Goal: Check status: Check status

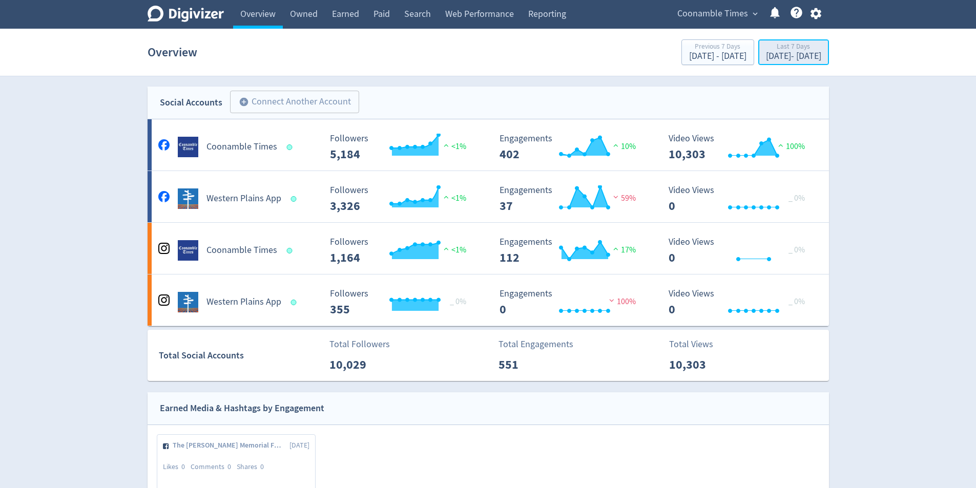
click at [775, 56] on div "[DATE] - [DATE]" at bounding box center [793, 56] width 55 height 9
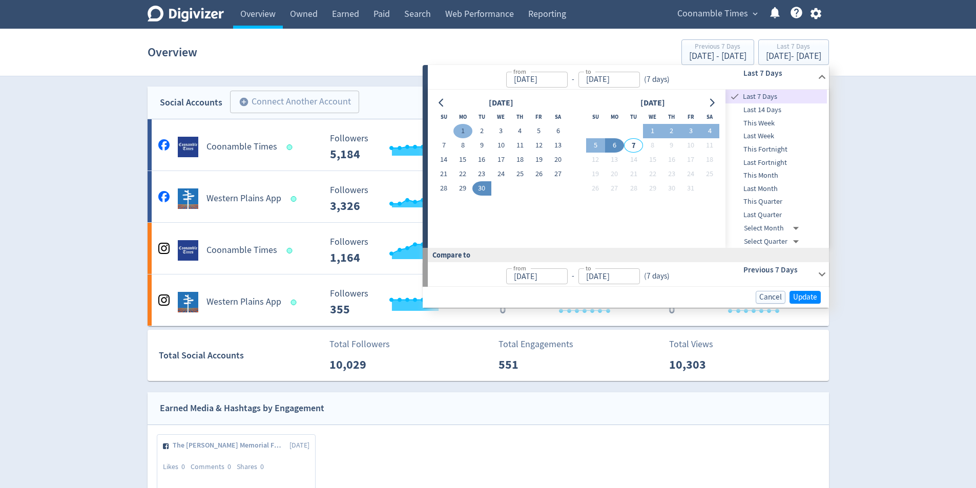
click at [460, 134] on button "1" at bounding box center [463, 131] width 19 height 14
type input "[DATE]"
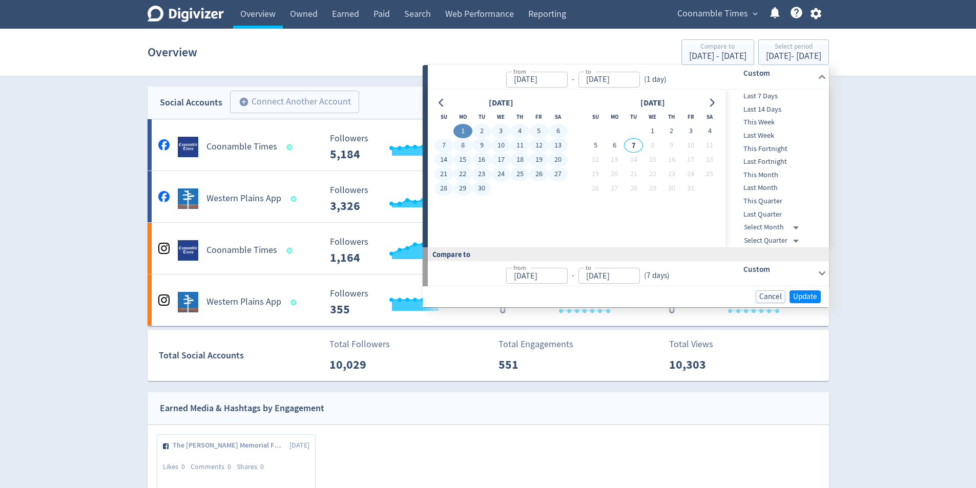
click at [485, 188] on button "30" at bounding box center [482, 188] width 19 height 14
type input "[DATE]"
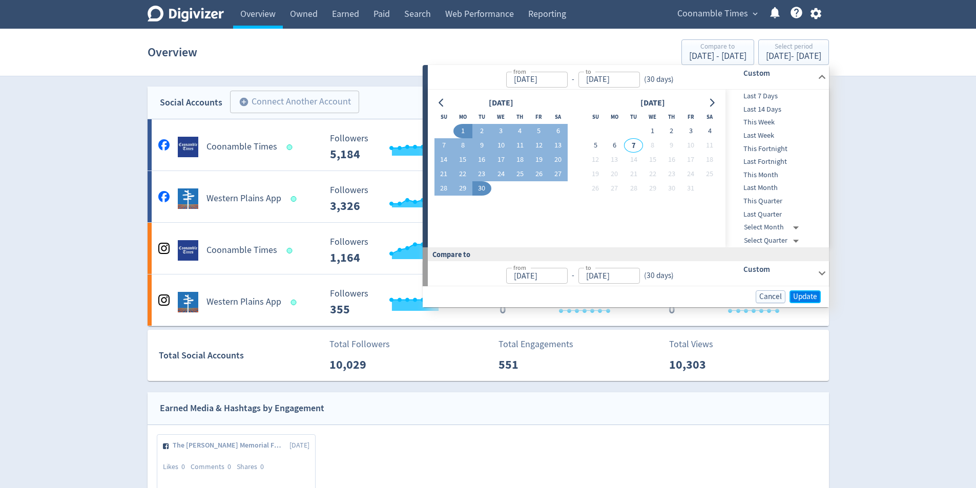
click at [804, 296] on span "Update" at bounding box center [805, 297] width 24 height 8
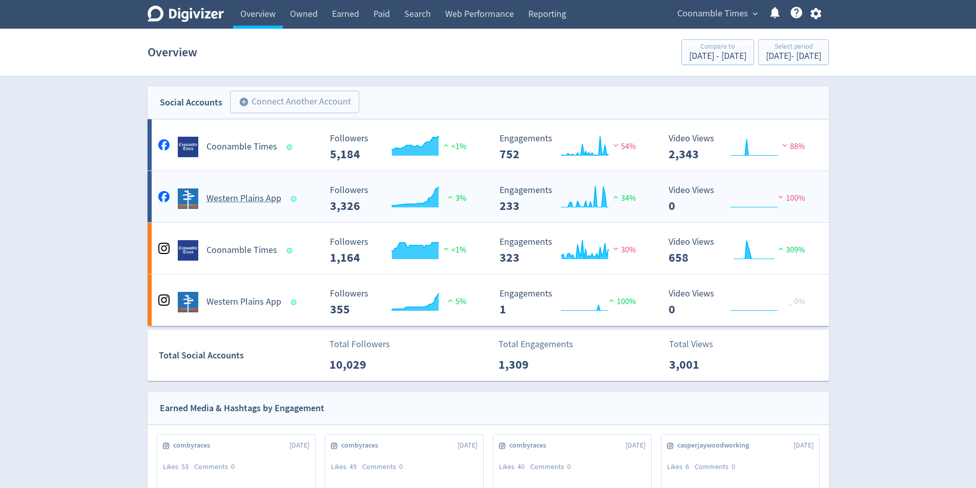
click at [259, 198] on h5 "Western Plains App" at bounding box center [244, 199] width 75 height 12
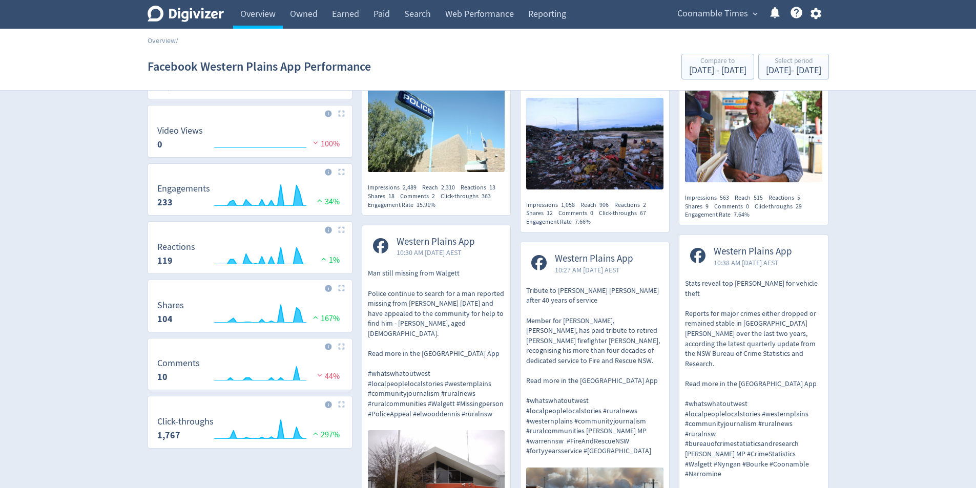
scroll to position [308, 0]
